Goal: Task Accomplishment & Management: Manage account settings

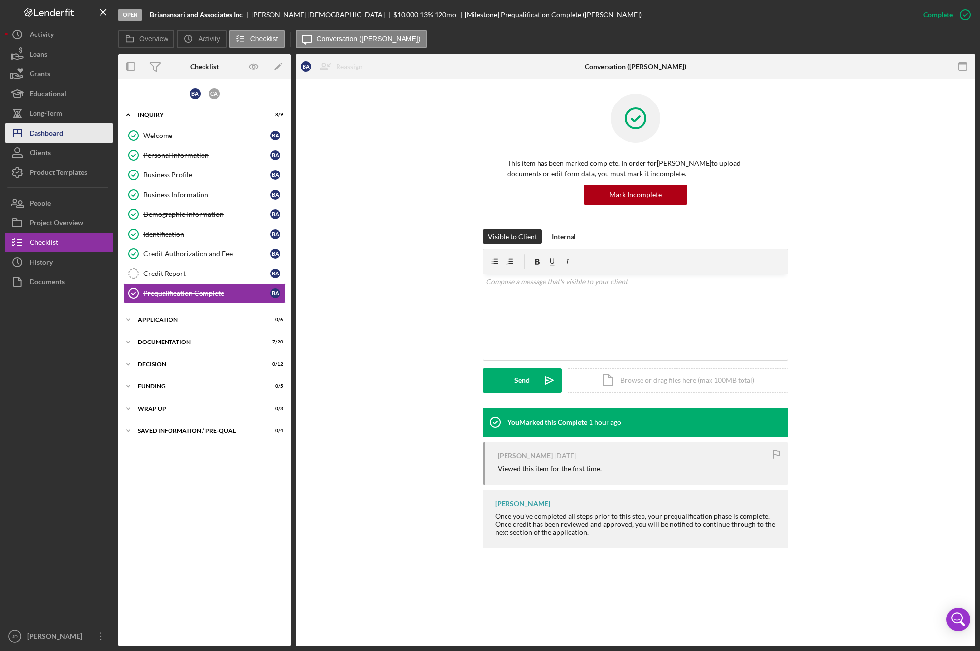
click at [52, 134] on div "Dashboard" at bounding box center [47, 134] width 34 height 22
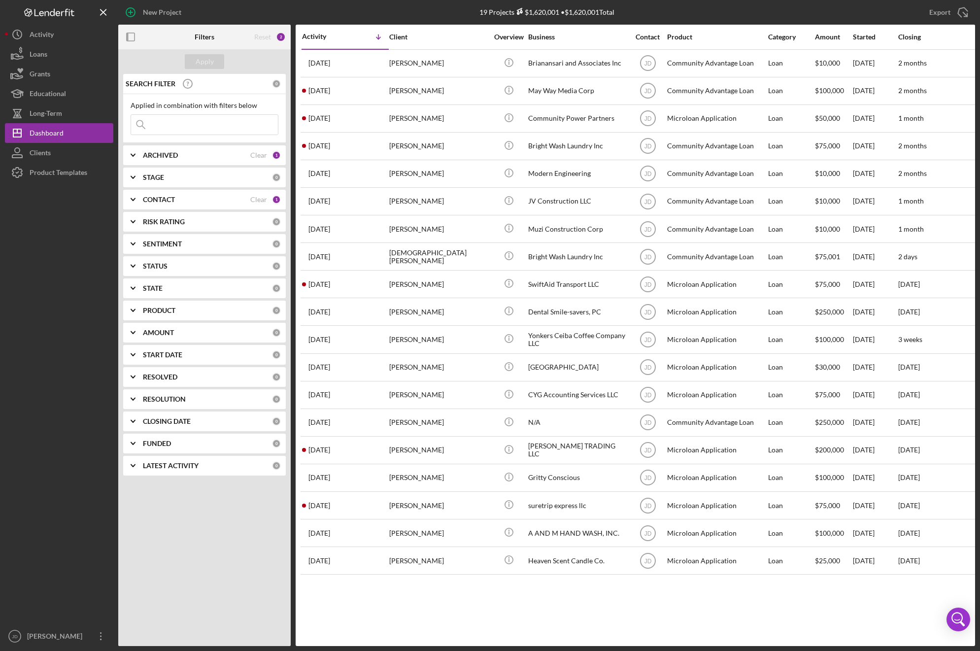
click at [135, 199] on icon "Icon/Expander" at bounding box center [133, 199] width 25 height 25
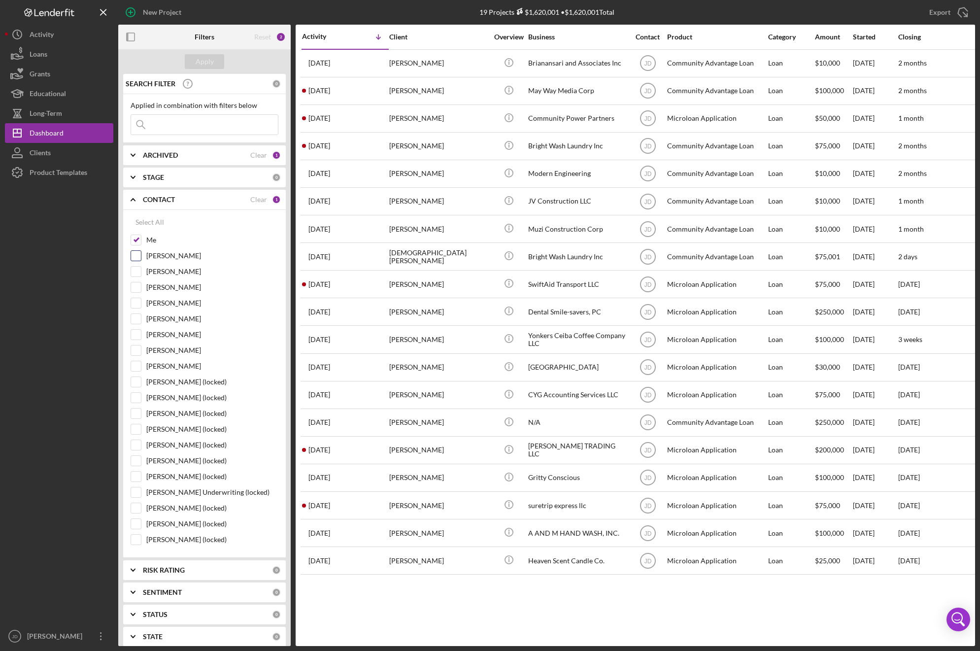
click at [133, 257] on input "Dale Owen" at bounding box center [136, 256] width 10 height 10
checkbox input "true"
click at [135, 243] on input "Me" at bounding box center [136, 240] width 10 height 10
checkbox input "false"
click at [194, 59] on button "Apply" at bounding box center [204, 61] width 39 height 15
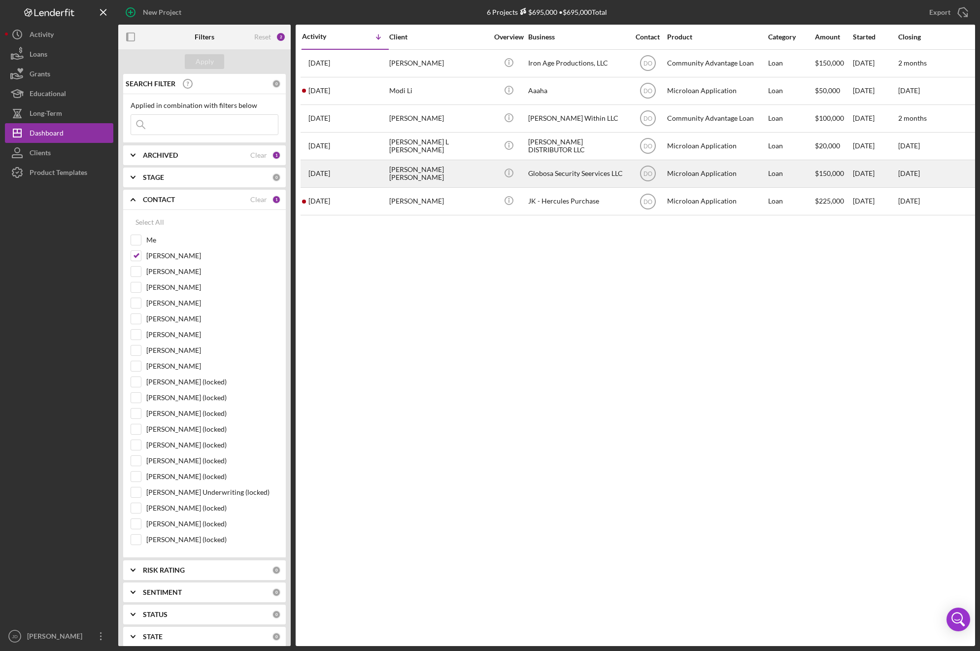
click at [563, 177] on div "Globosa Security Seervices LLC" at bounding box center [577, 174] width 99 height 26
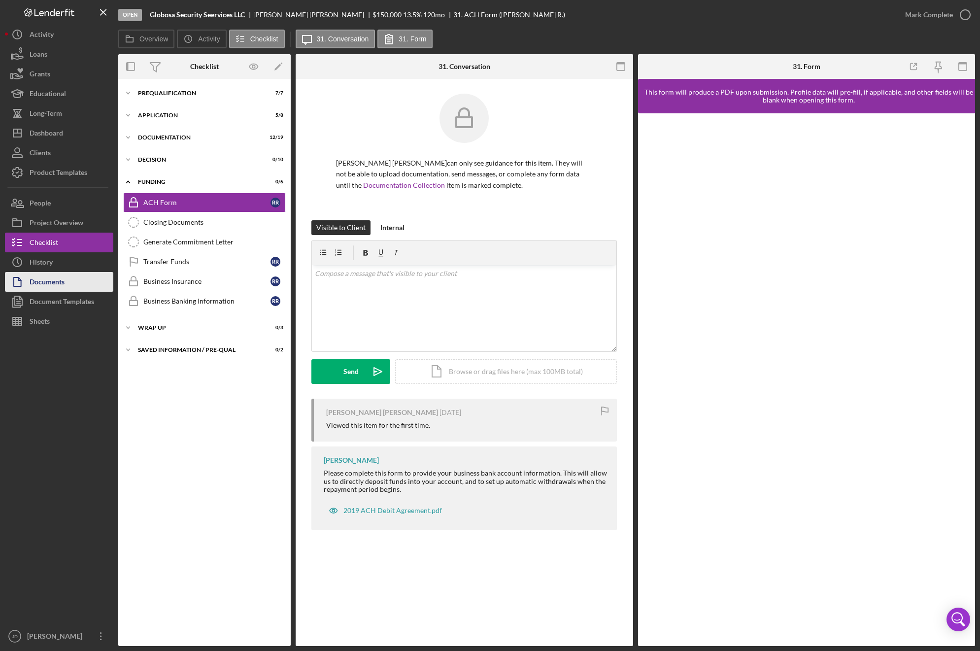
click at [47, 282] on div "Documents" at bounding box center [47, 283] width 35 height 22
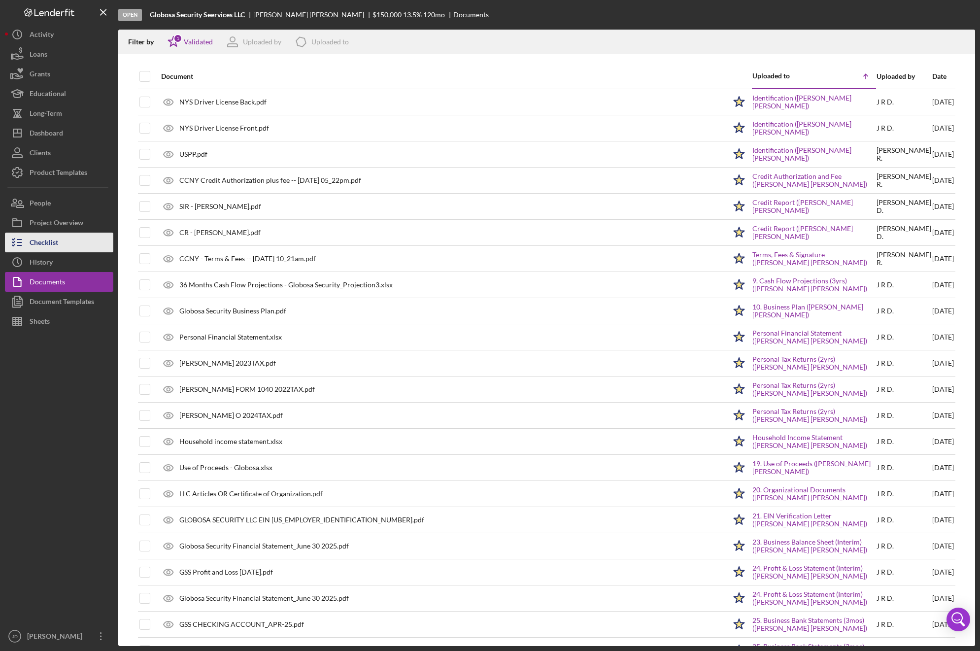
click at [53, 239] on div "Checklist" at bounding box center [44, 244] width 29 height 22
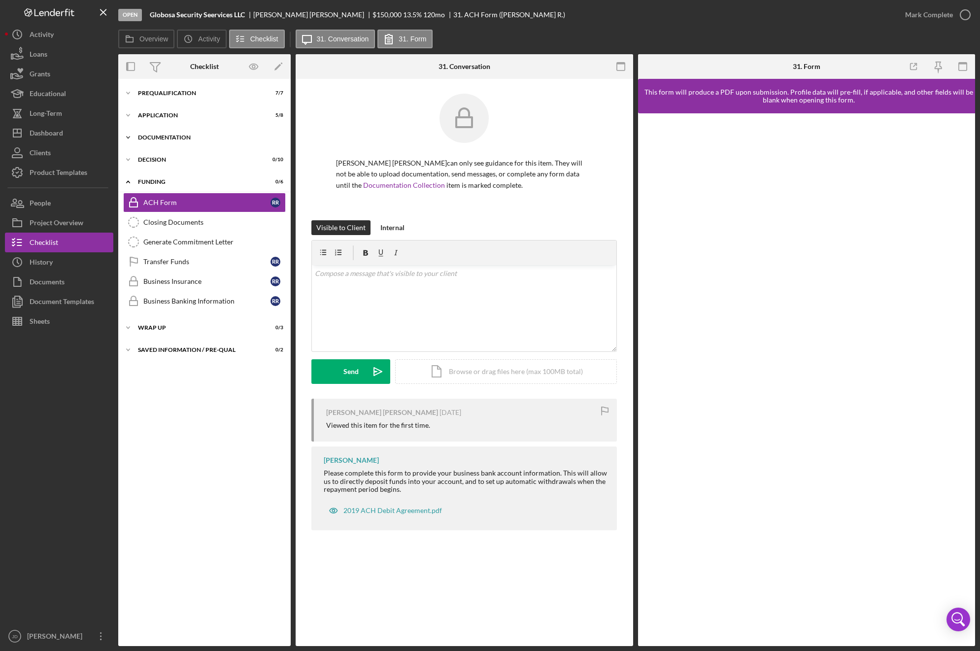
click at [132, 135] on icon "Icon/Expander" at bounding box center [128, 138] width 20 height 20
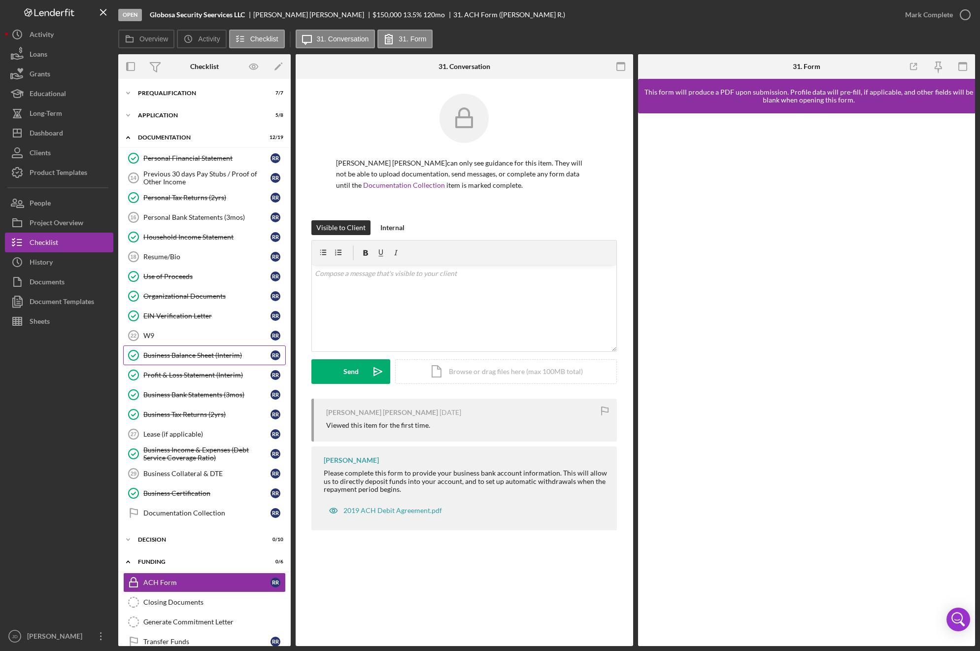
click at [183, 358] on div "Business Balance Sheet (Interim)" at bounding box center [206, 355] width 127 height 8
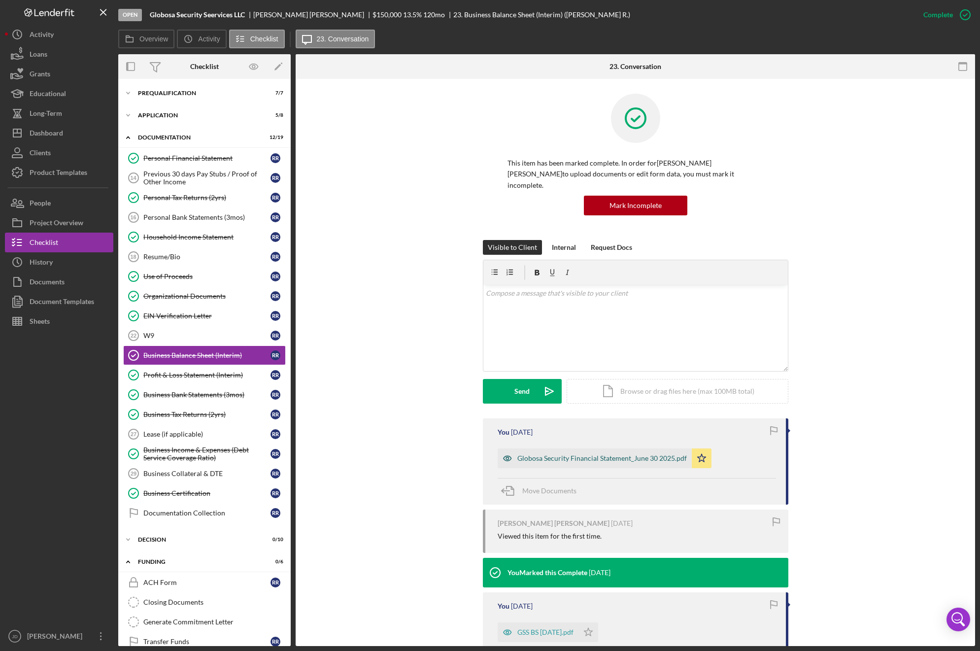
click at [583, 454] on div "Globosa Security Financial Statement_June 30 2025.pdf" at bounding box center [601, 458] width 169 height 8
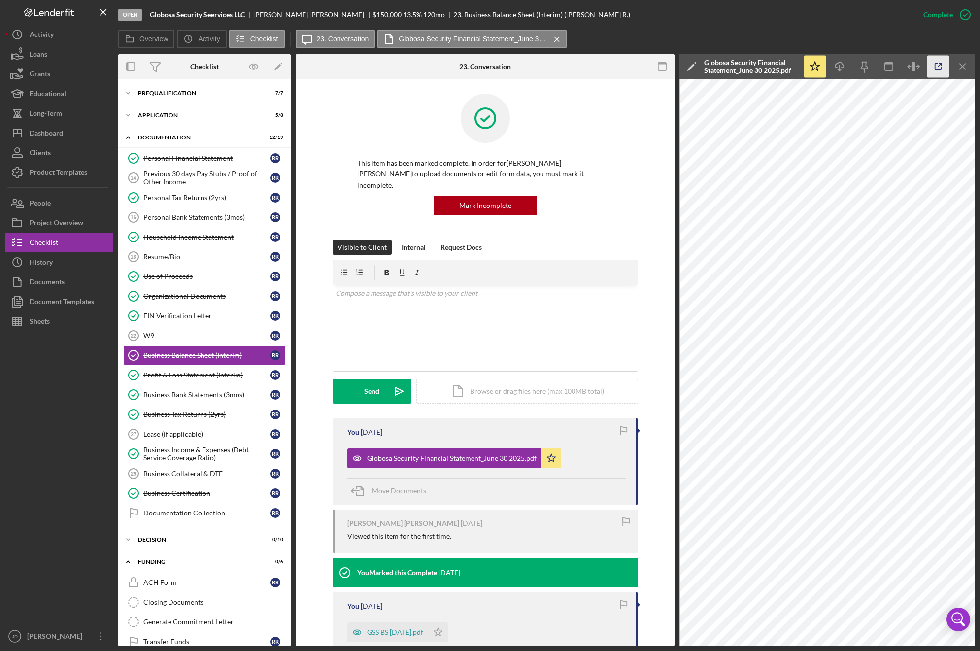
click at [938, 65] on icon "button" at bounding box center [938, 67] width 22 height 22
click at [187, 463] on link "Business Income & Expenses (Debt Service Coverage Ratio) Business Income & Expe…" at bounding box center [204, 454] width 163 height 20
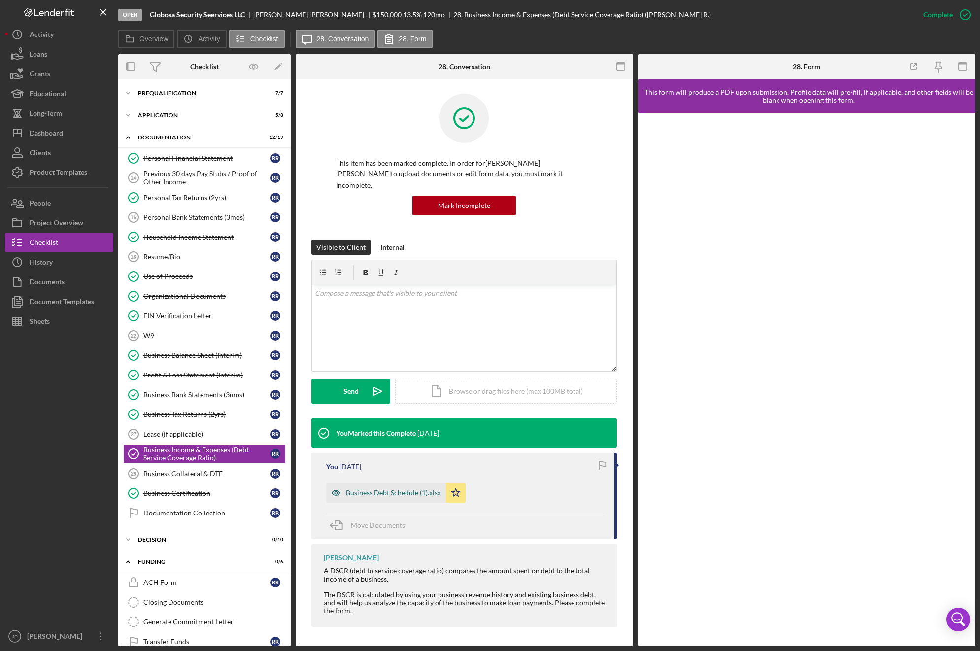
click at [374, 489] on div "Business Debt Schedule (1).xlsx" at bounding box center [393, 493] width 95 height 8
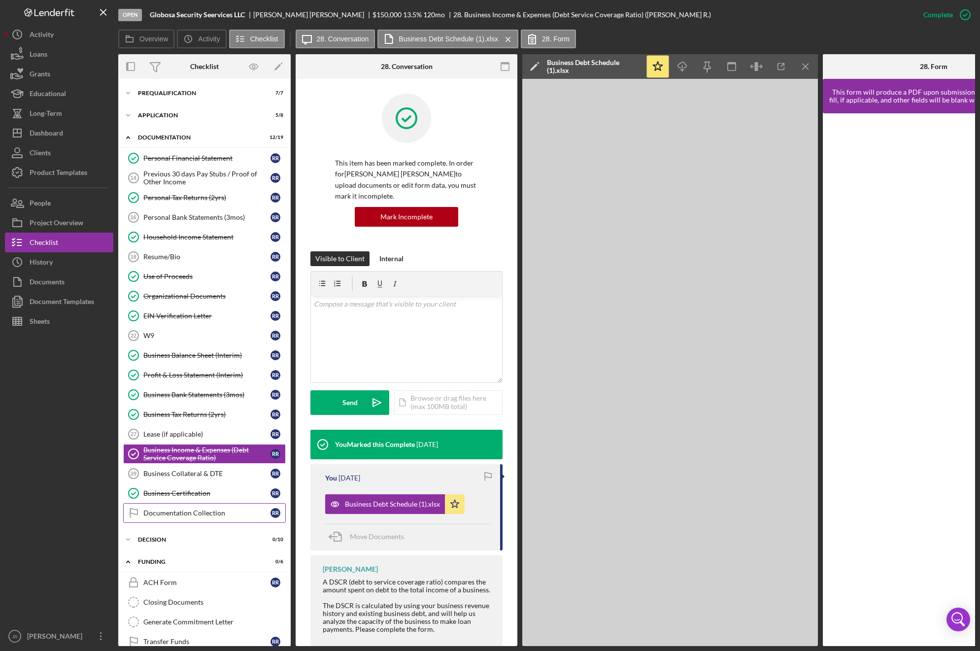
click at [185, 510] on div "Documentation Collection" at bounding box center [206, 513] width 127 height 8
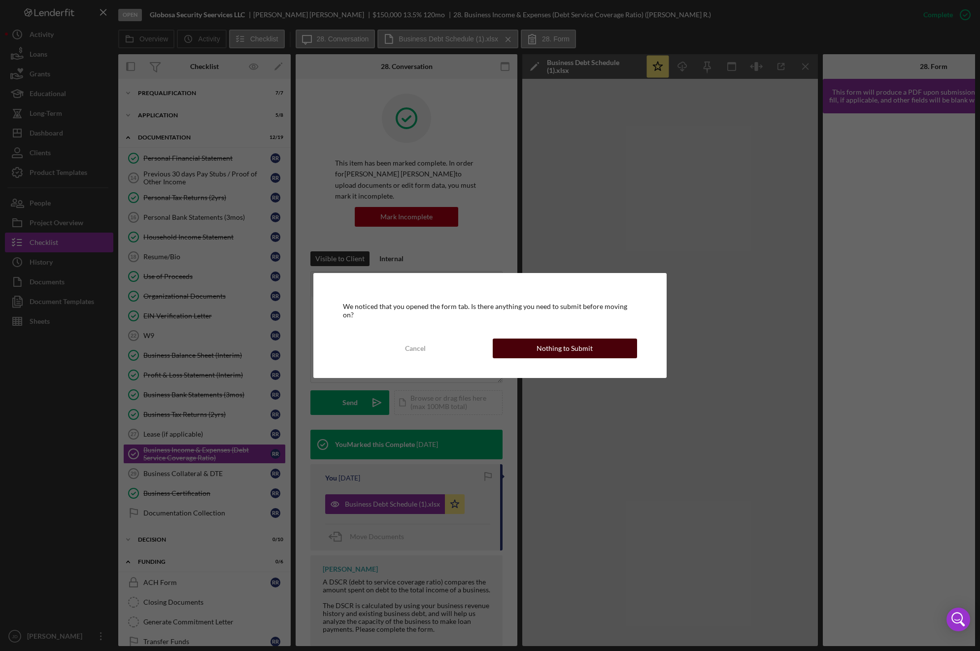
click at [598, 344] on button "Nothing to Submit" at bounding box center [565, 348] width 144 height 20
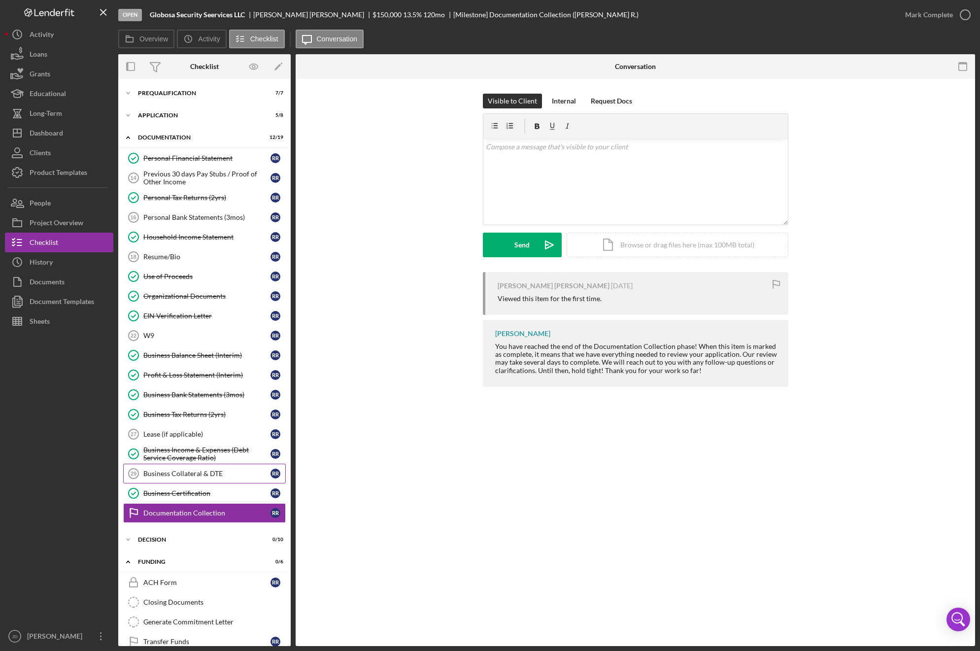
click at [197, 470] on div "Business Collateral & DTE" at bounding box center [206, 474] width 127 height 8
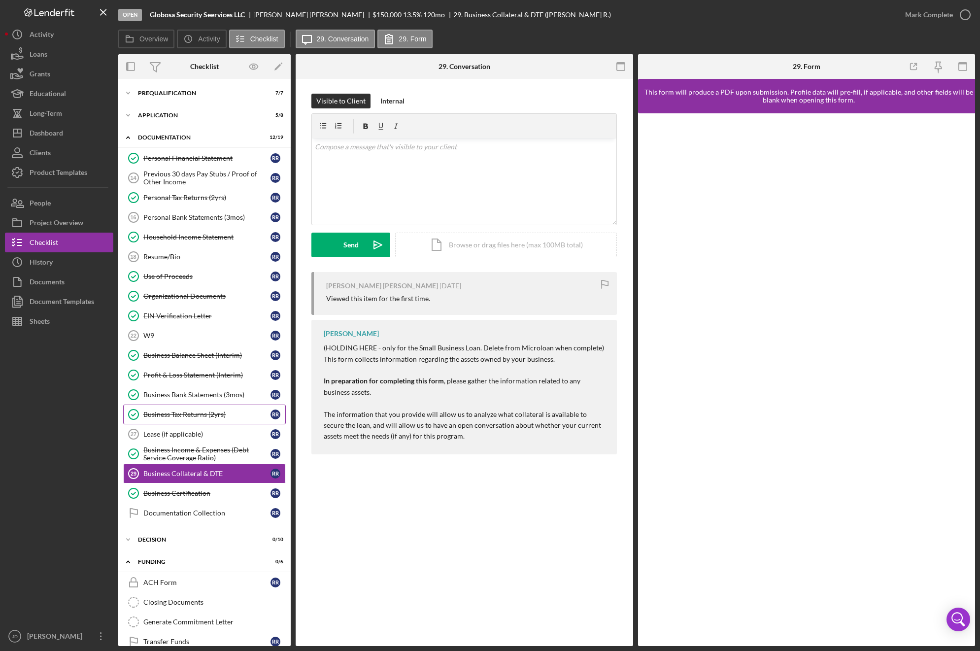
click at [175, 409] on link "Business Tax Returns (2yrs) Business Tax Returns (2yrs) R R" at bounding box center [204, 414] width 163 height 20
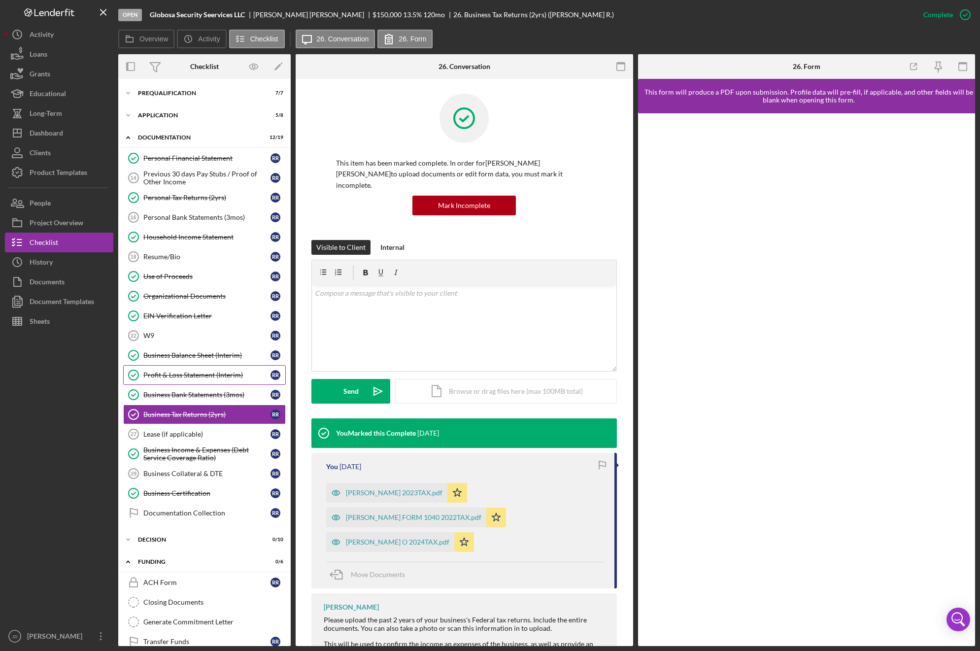
click at [178, 376] on div "Profit & Loss Statement (Interim)" at bounding box center [206, 375] width 127 height 8
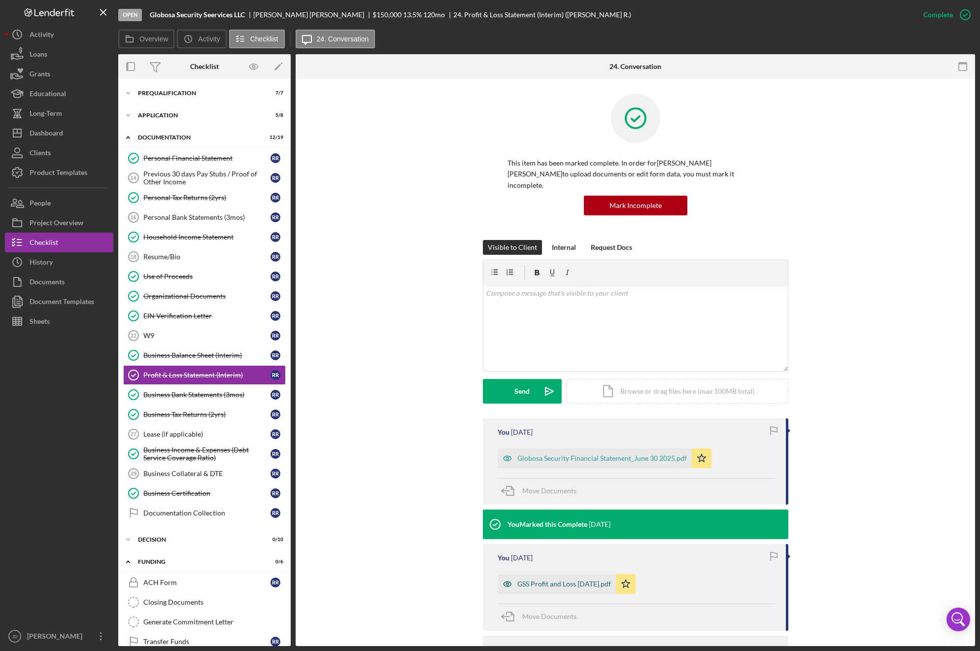
click at [586, 580] on div "GSS Profit and Loss MARCH 31 2025.pdf" at bounding box center [564, 584] width 94 height 8
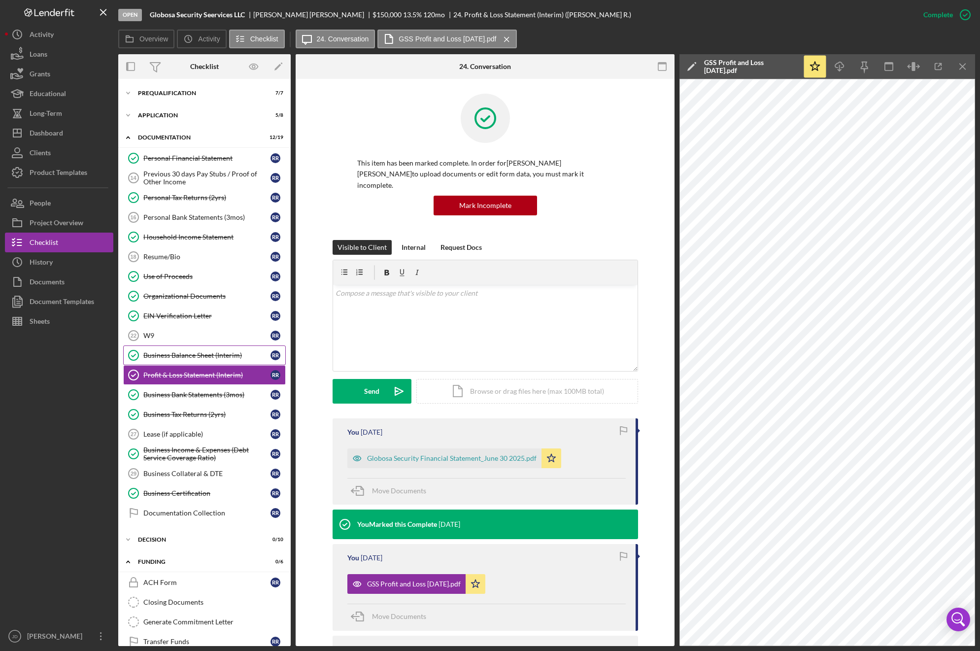
click at [201, 354] on div "Business Balance Sheet (Interim)" at bounding box center [206, 355] width 127 height 8
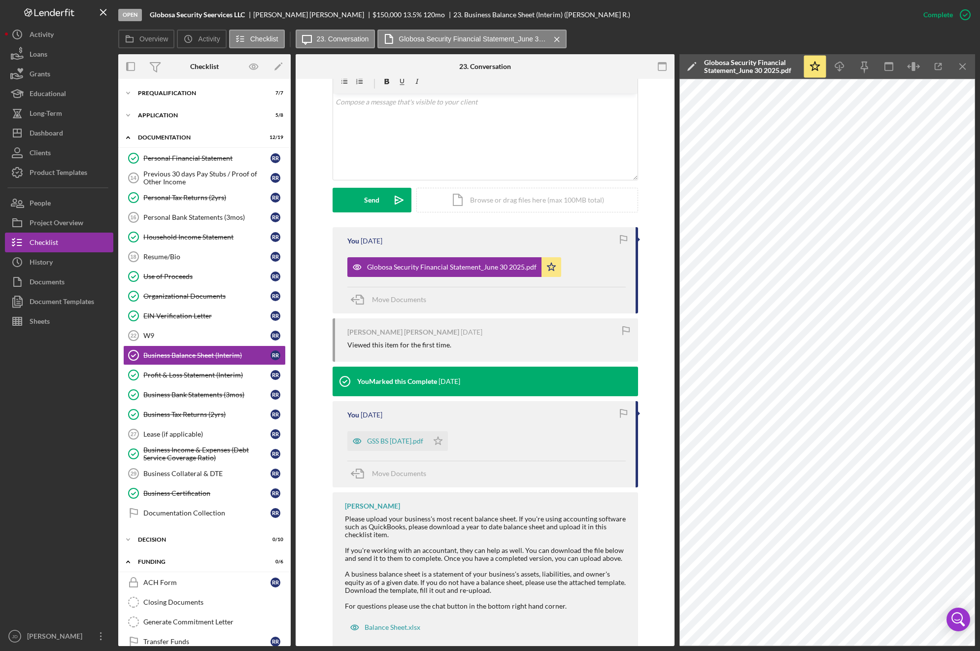
scroll to position [201, 0]
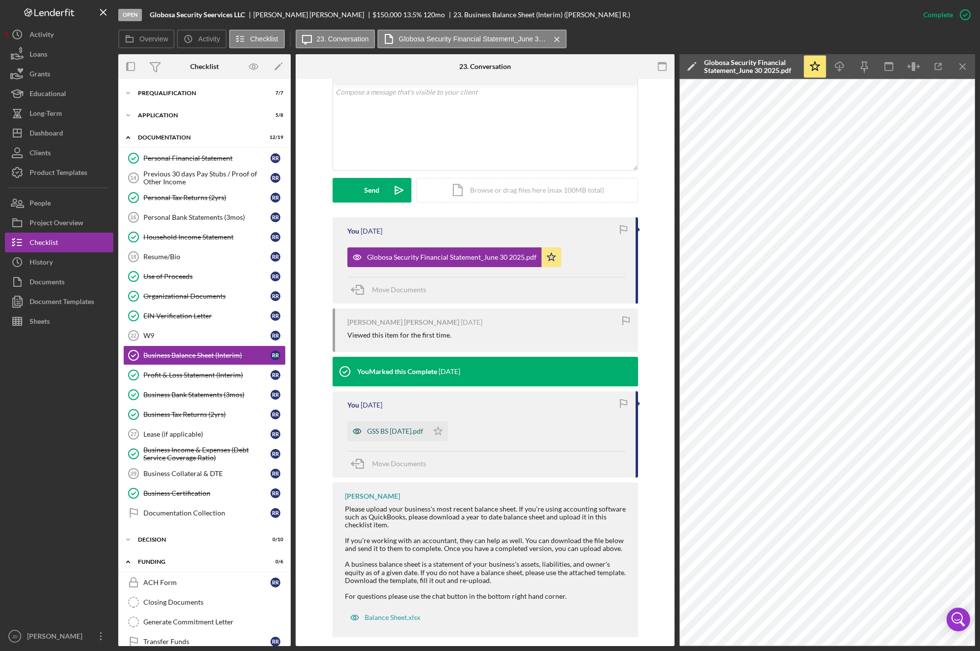
click at [423, 427] on div "GSS BS [DATE].pdf" at bounding box center [395, 431] width 56 height 8
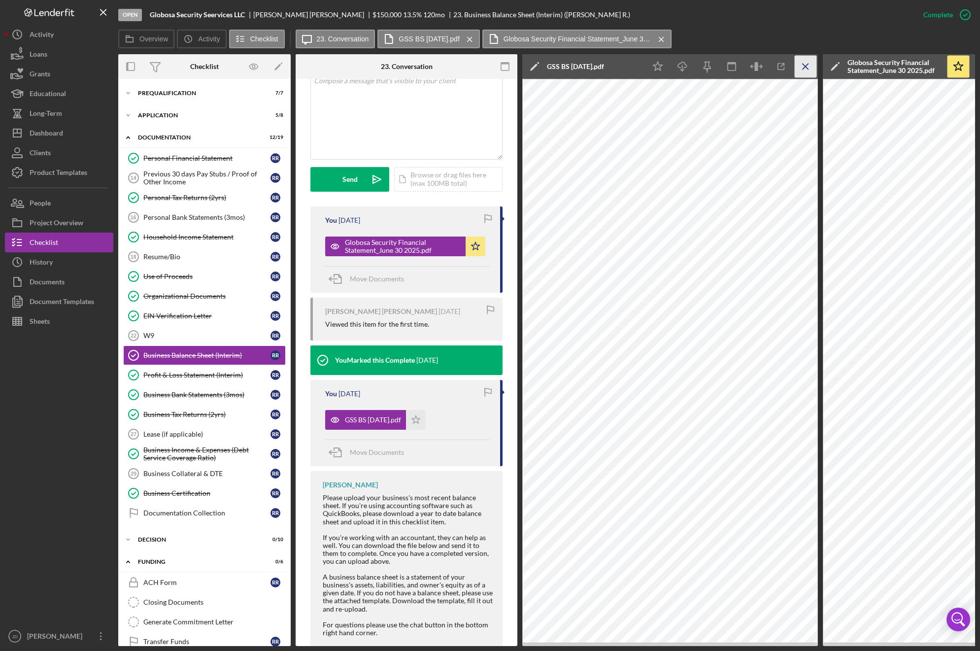
click at [808, 67] on icon "Icon/Menu Close" at bounding box center [806, 67] width 22 height 22
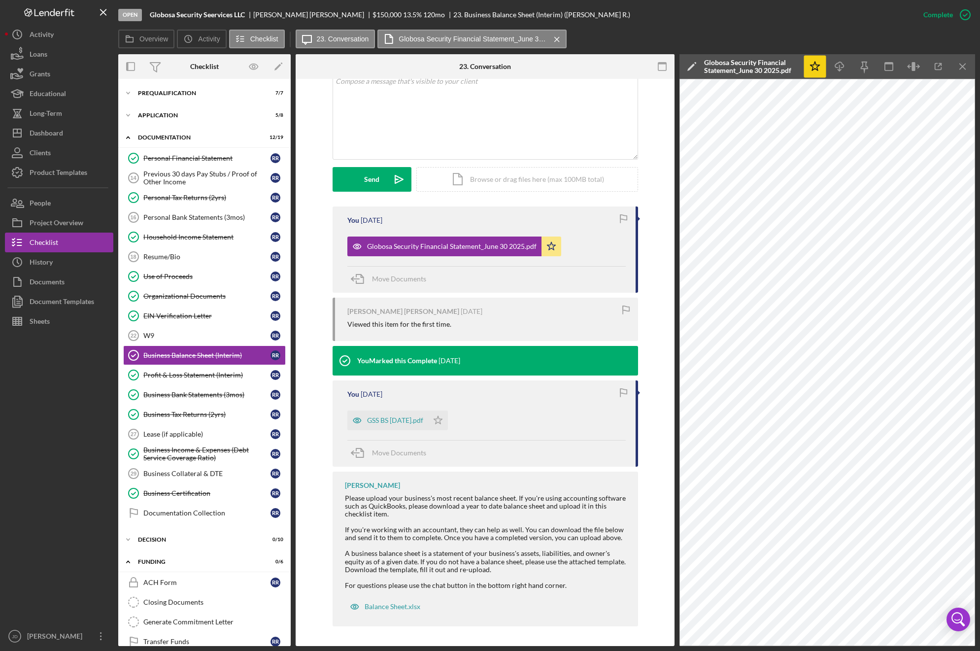
scroll to position [201, 0]
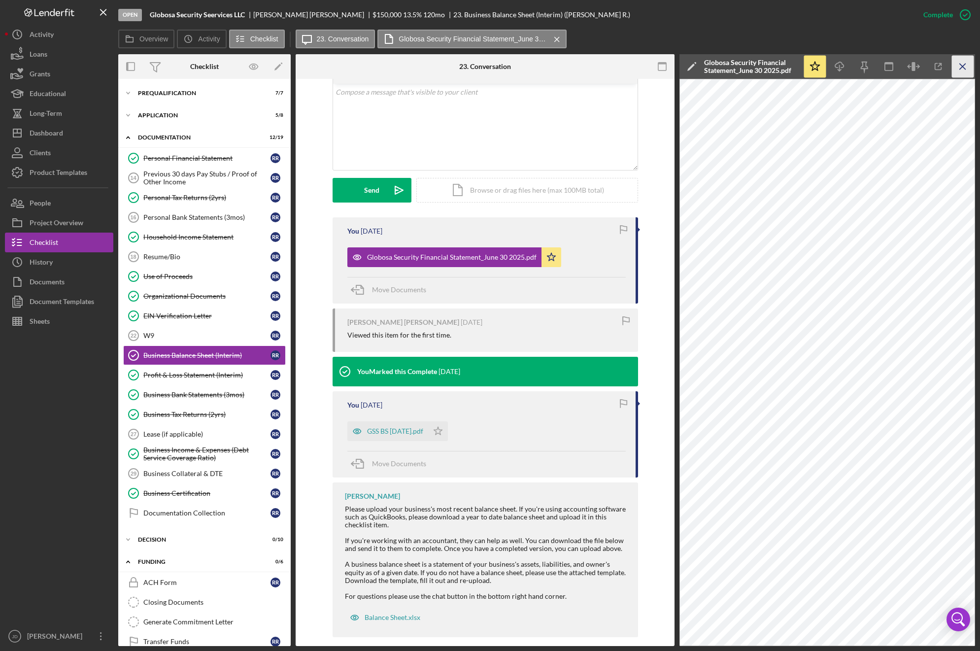
click at [960, 66] on icon "Icon/Menu Close" at bounding box center [963, 67] width 22 height 22
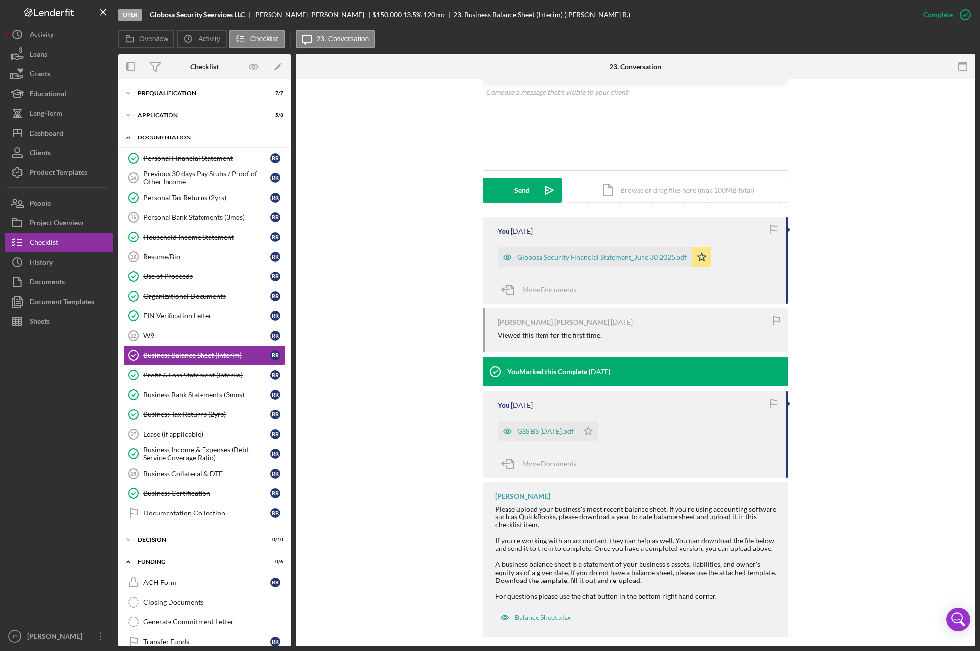
click at [130, 136] on icon "Icon/Expander" at bounding box center [128, 138] width 20 height 20
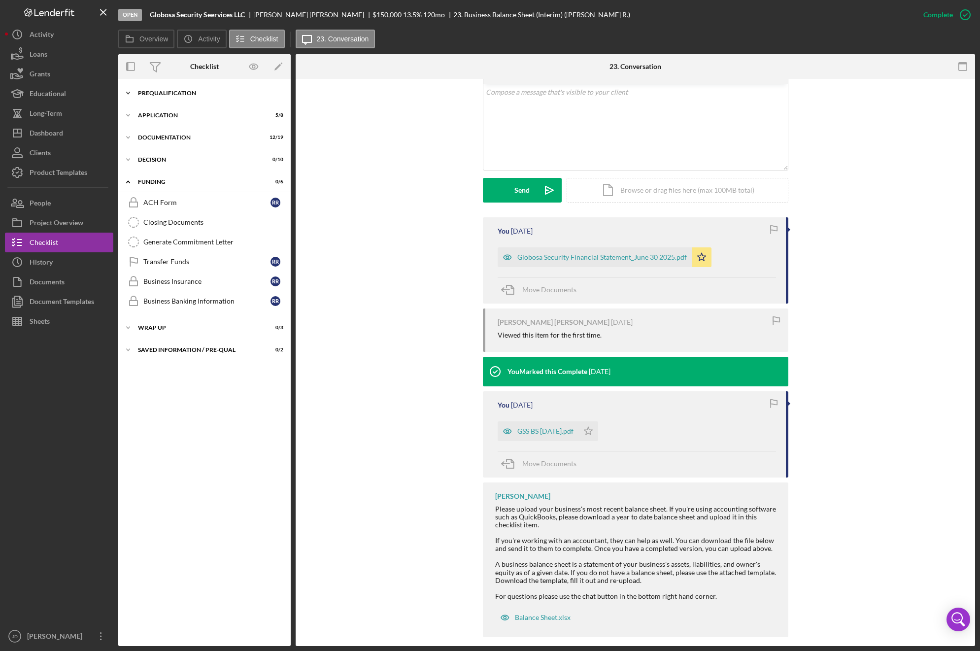
click at [128, 95] on icon "Icon/Expander" at bounding box center [128, 93] width 20 height 20
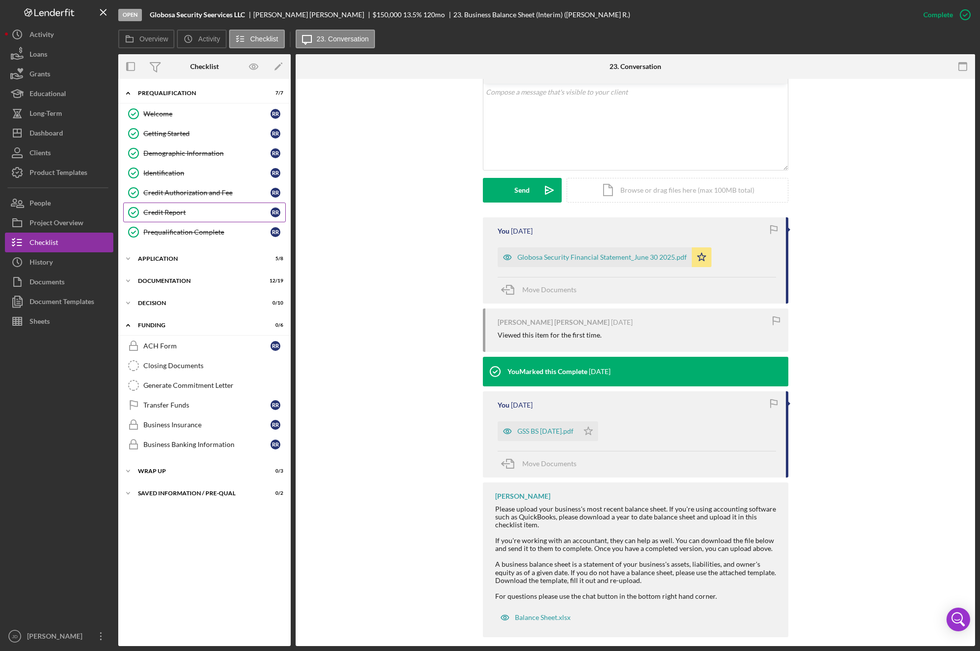
click at [168, 215] on div "Credit Report" at bounding box center [206, 212] width 127 height 8
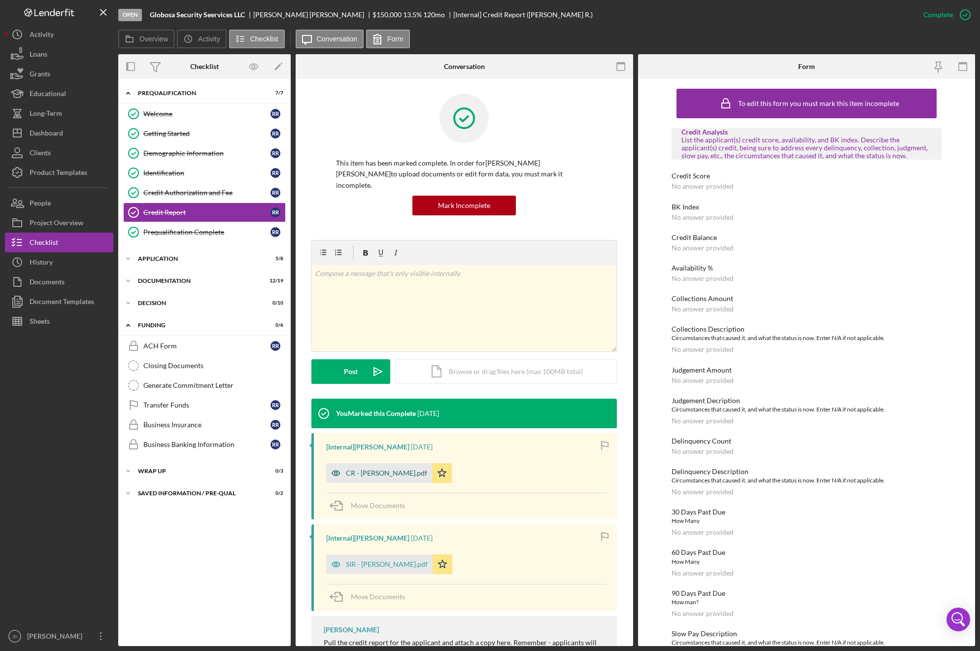
click at [386, 469] on div "CR - Ovenseri Roland.pdf" at bounding box center [386, 473] width 81 height 8
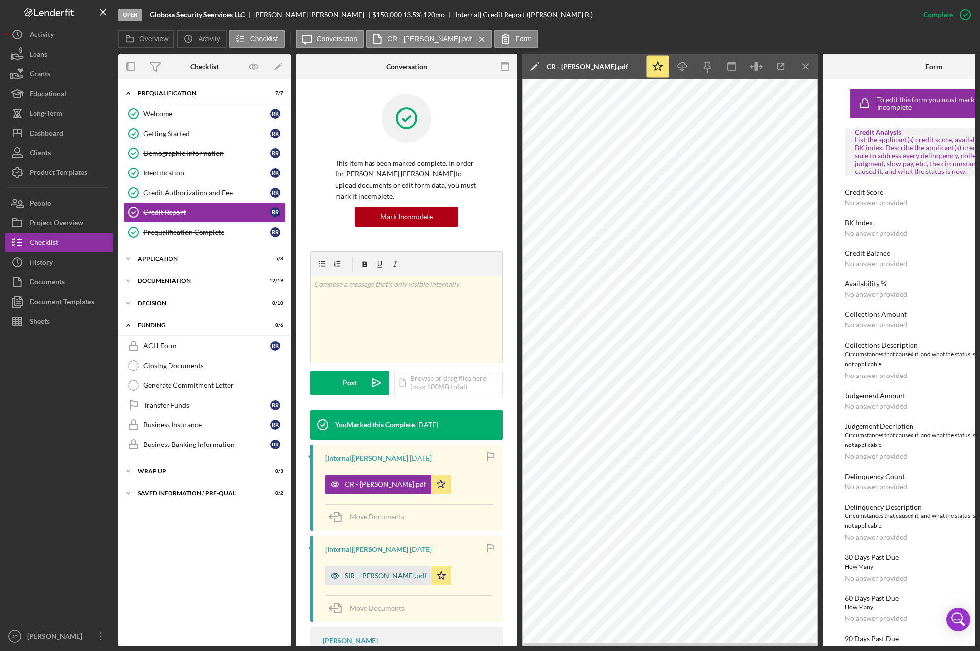
click at [379, 577] on div "SIR - Ovenseri Roland.pdf" at bounding box center [386, 575] width 82 height 8
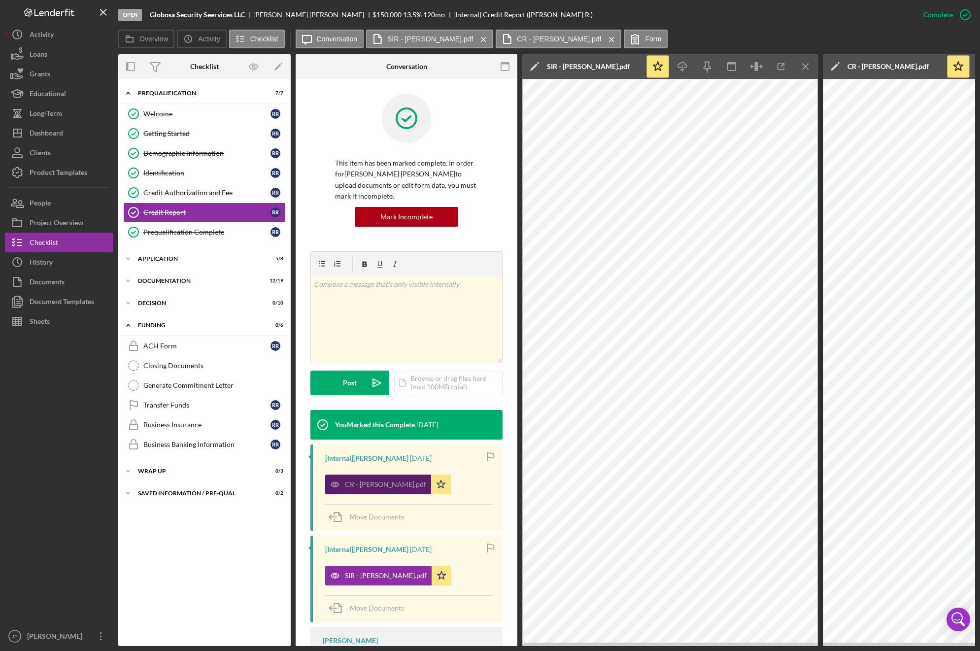
click at [380, 484] on div "CR - Ovenseri Roland.pdf" at bounding box center [385, 484] width 81 height 8
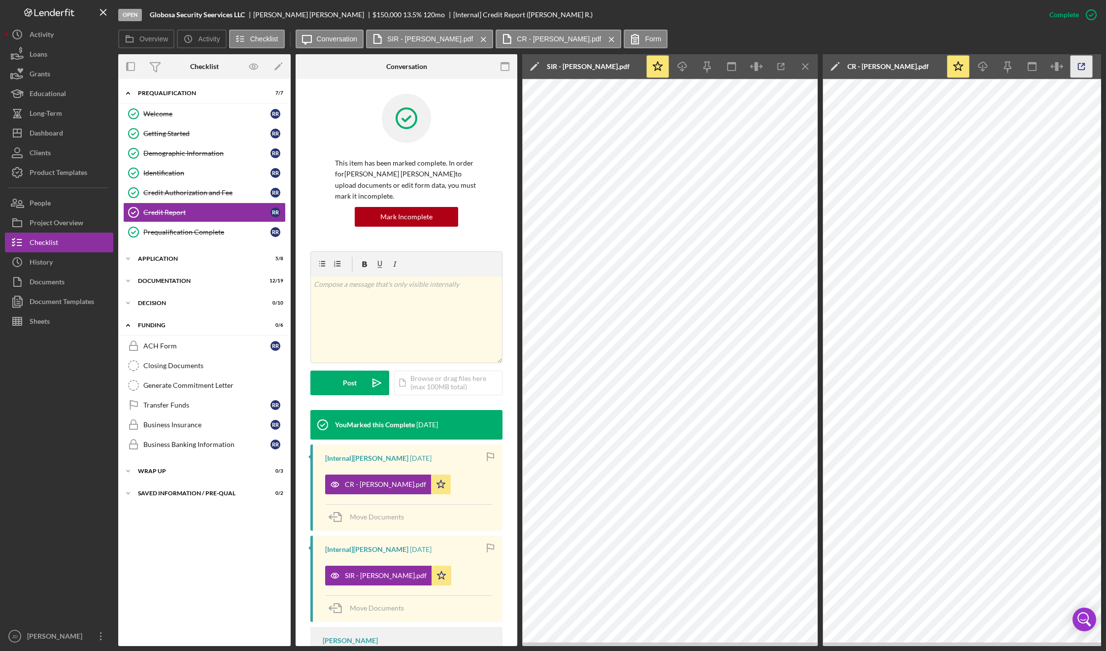
click at [979, 67] on icon "button" at bounding box center [1082, 67] width 22 height 22
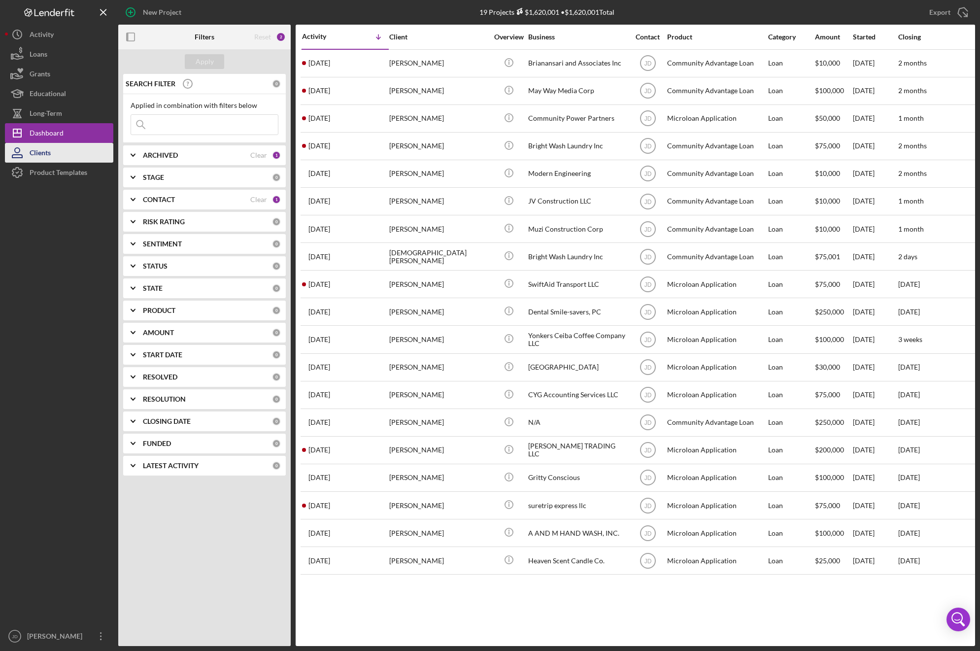
click at [39, 153] on div "Clients" at bounding box center [40, 154] width 21 height 22
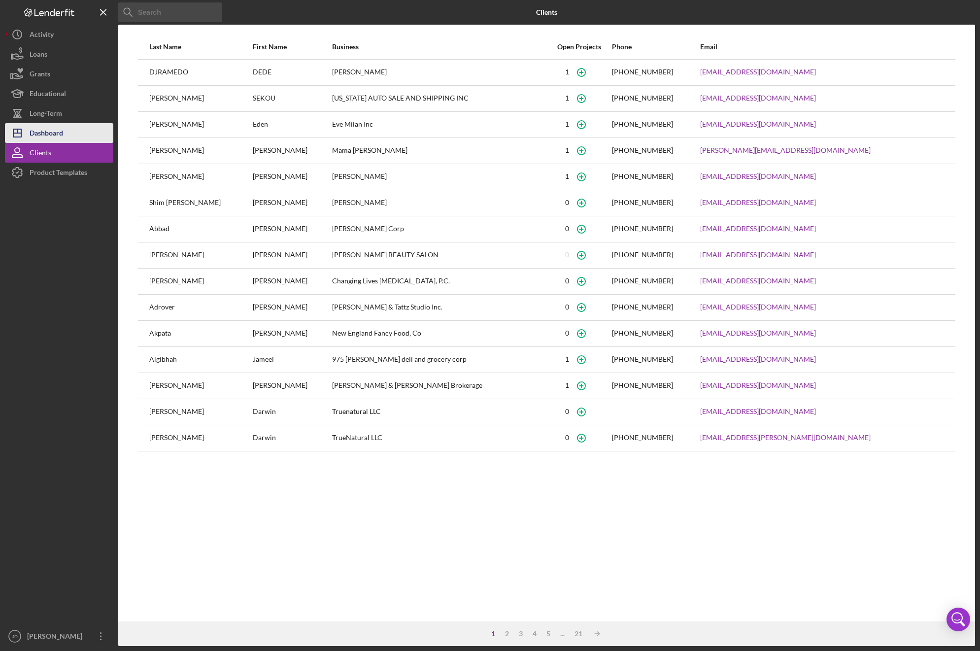
click at [40, 134] on div "Dashboard" at bounding box center [47, 134] width 34 height 22
